Goal: Information Seeking & Learning: Learn about a topic

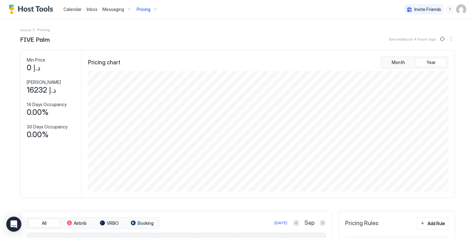
scroll to position [121, 362]
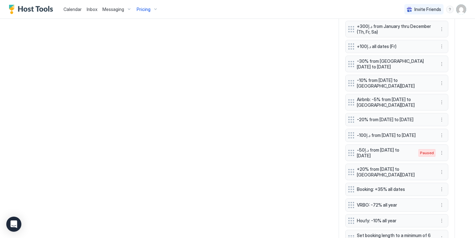
scroll to position [618, 0]
click at [438, 131] on button "More options" at bounding box center [442, 135] width 8 height 8
click at [450, 122] on span "Pause" at bounding box center [451, 123] width 11 height 5
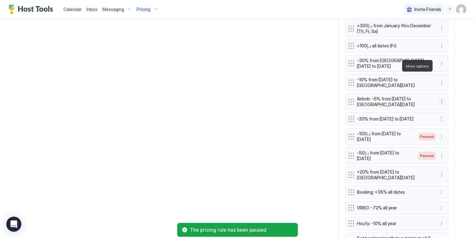
click at [439, 98] on button "More options" at bounding box center [442, 102] width 8 height 8
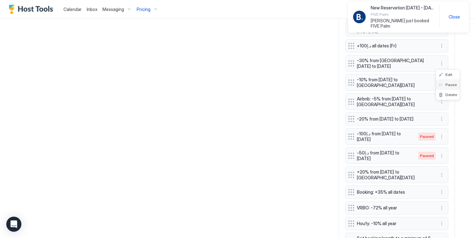
click at [448, 85] on span "Pause" at bounding box center [451, 84] width 11 height 5
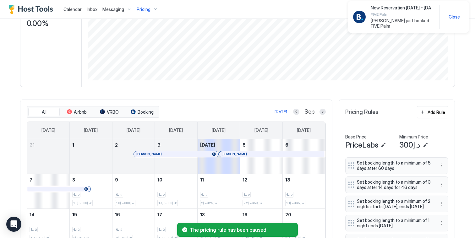
scroll to position [110, 0]
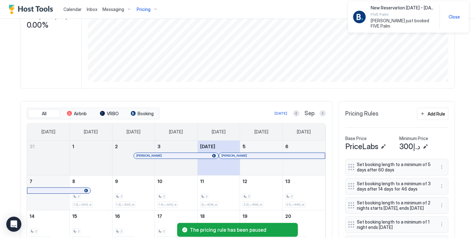
click at [282, 158] on div "Saleh Alkhelaiwi" at bounding box center [272, 156] width 101 height 4
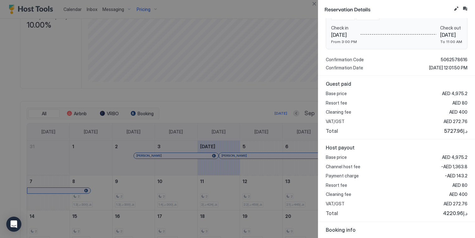
scroll to position [131, 0]
click at [314, 5] on button "Close" at bounding box center [315, 4] width 8 height 8
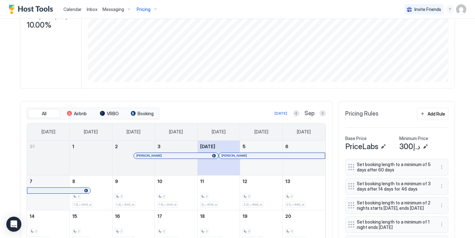
scroll to position [110, 0]
